Goal: Task Accomplishment & Management: Complete application form

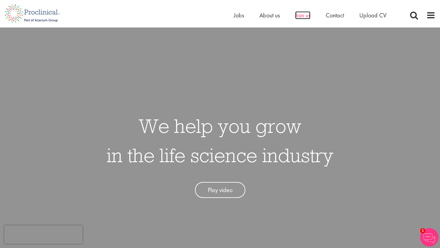
click at [303, 18] on span "Join us" at bounding box center [302, 15] width 15 height 8
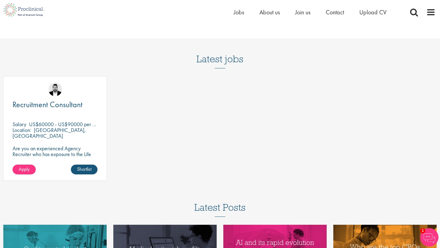
scroll to position [742, 0]
click at [371, 13] on span "Upload CV" at bounding box center [372, 12] width 27 height 8
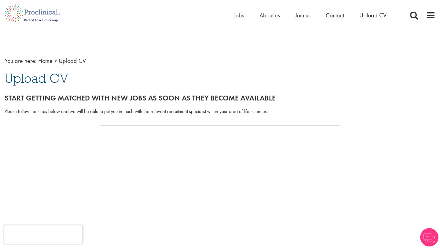
scroll to position [70, 0]
